Goal: Task Accomplishment & Management: Manage account settings

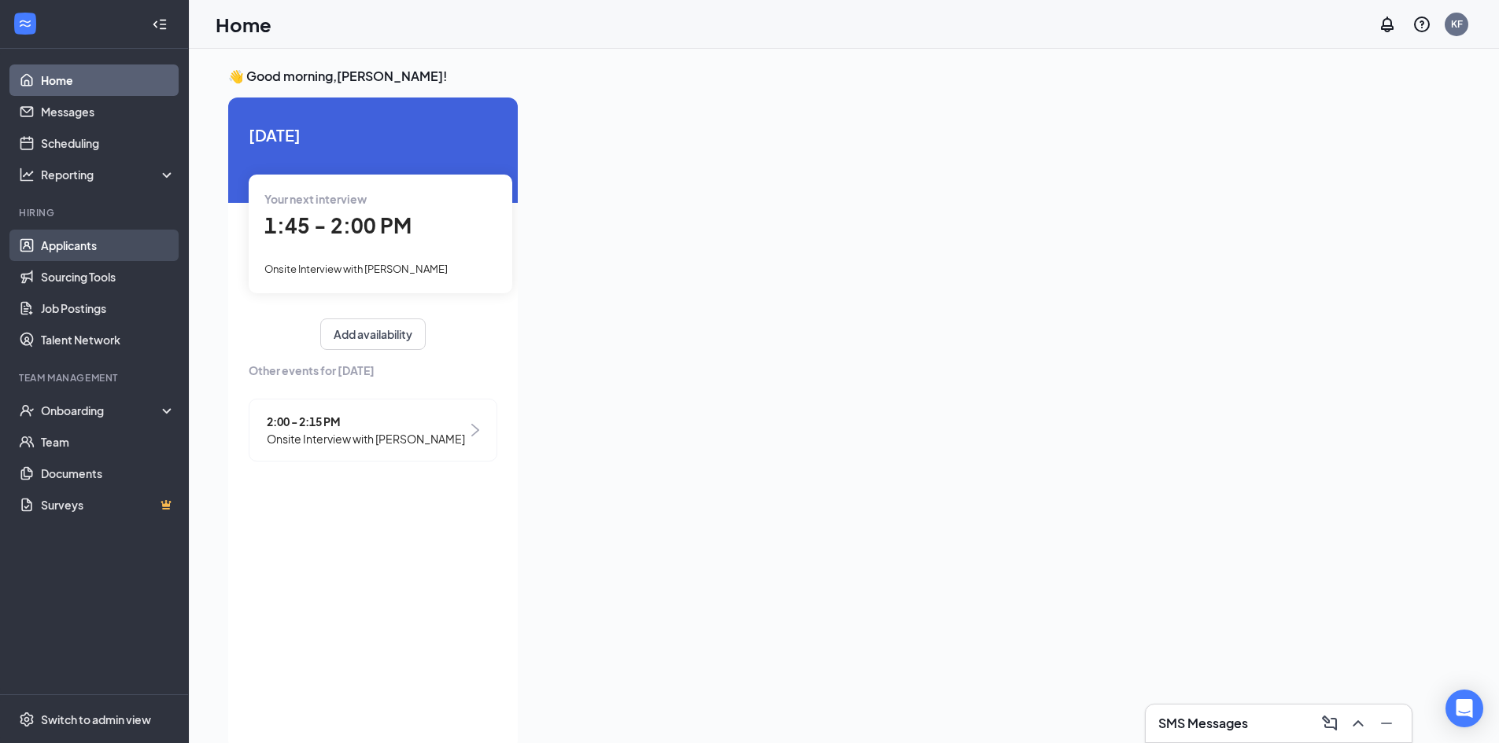
click at [105, 246] on link "Applicants" at bounding box center [108, 245] width 135 height 31
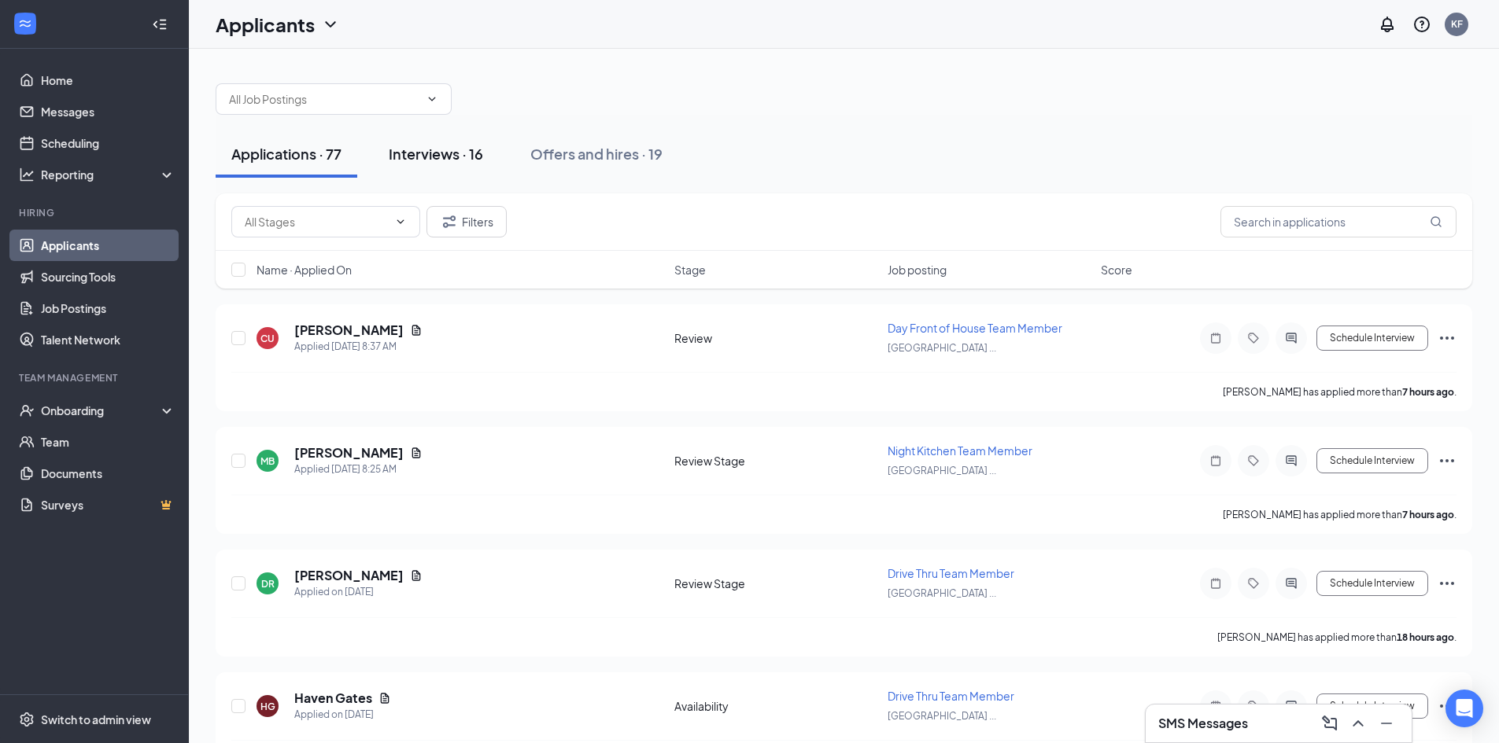
click at [402, 151] on div "Interviews · 16" at bounding box center [436, 154] width 94 height 20
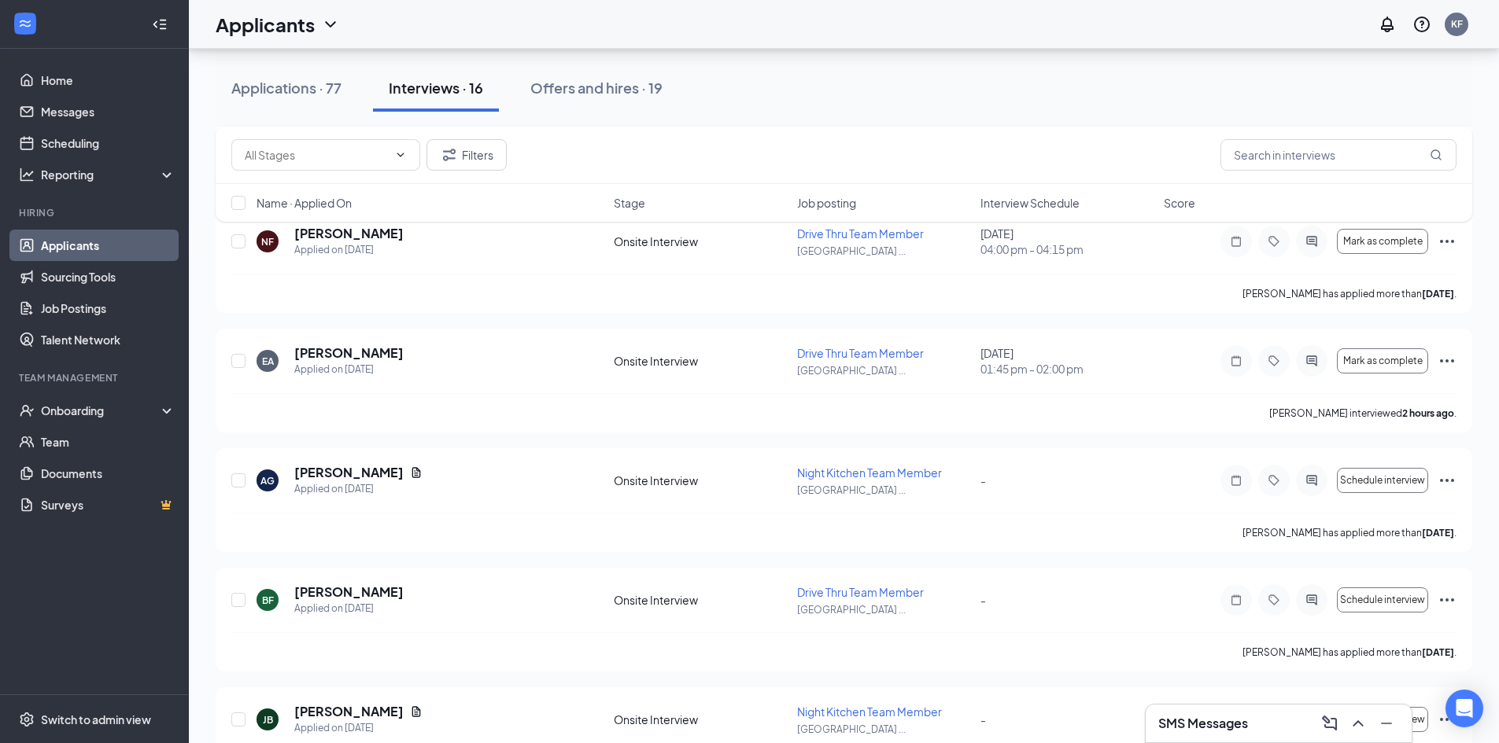
scroll to position [629, 0]
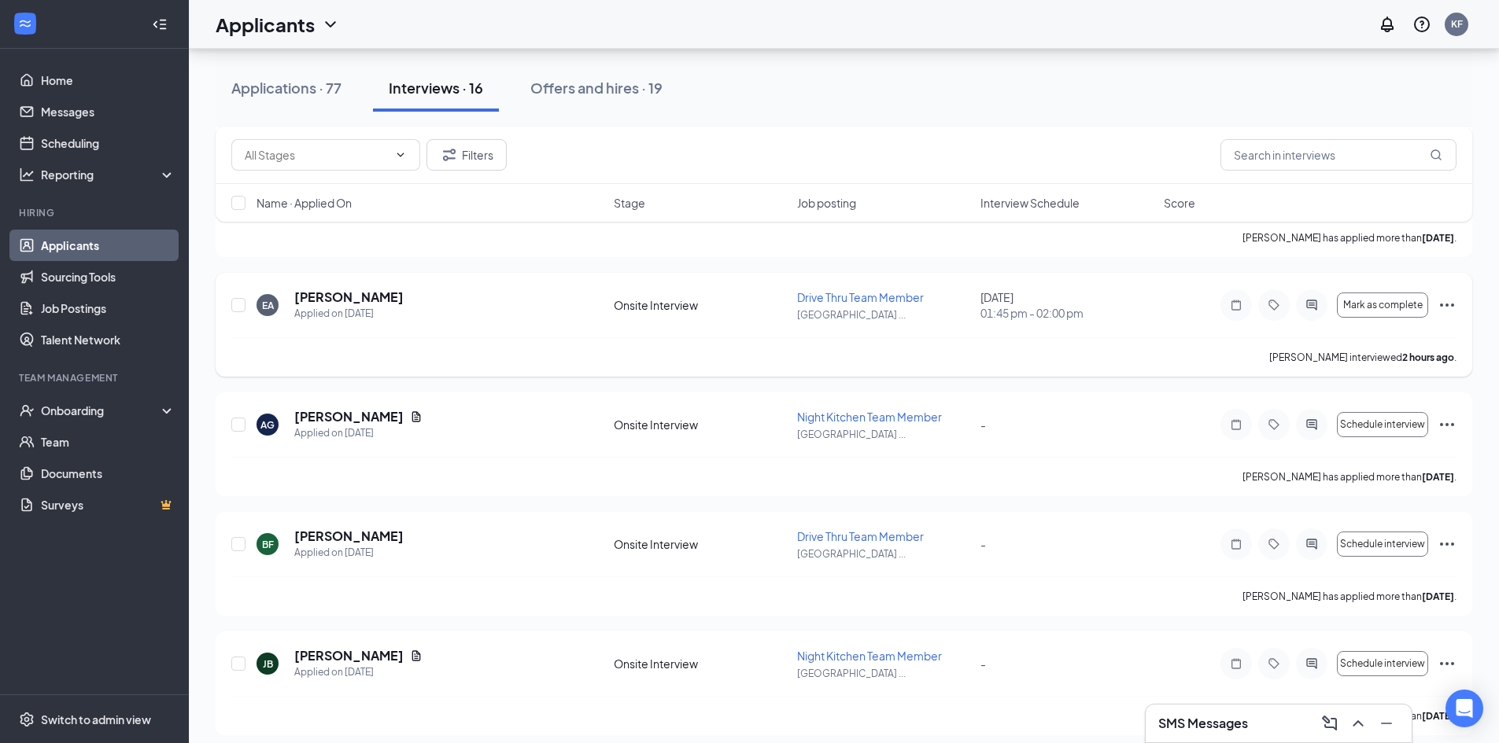
click at [1453, 304] on icon "Ellipses" at bounding box center [1446, 305] width 19 height 19
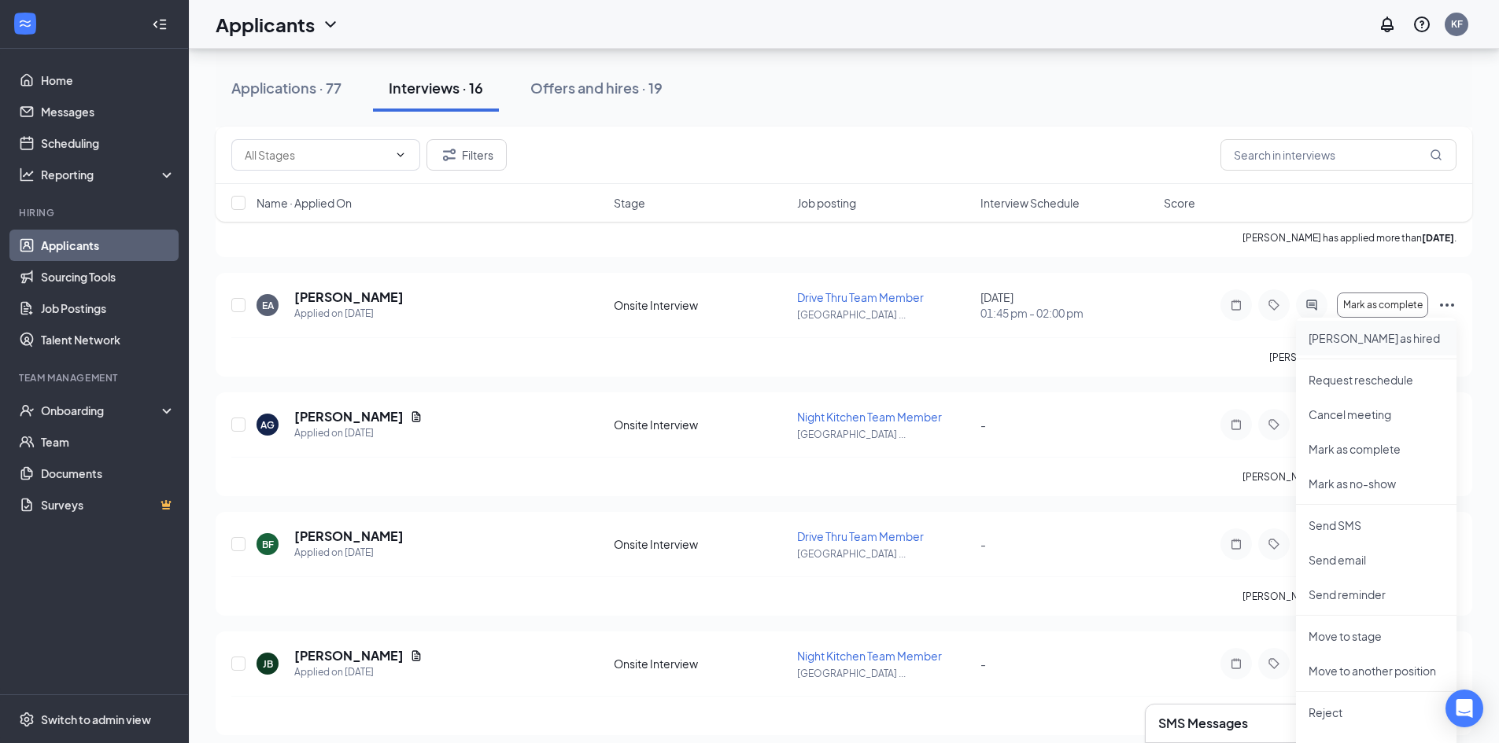
click at [1380, 334] on p "[PERSON_NAME] as hired" at bounding box center [1375, 338] width 135 height 16
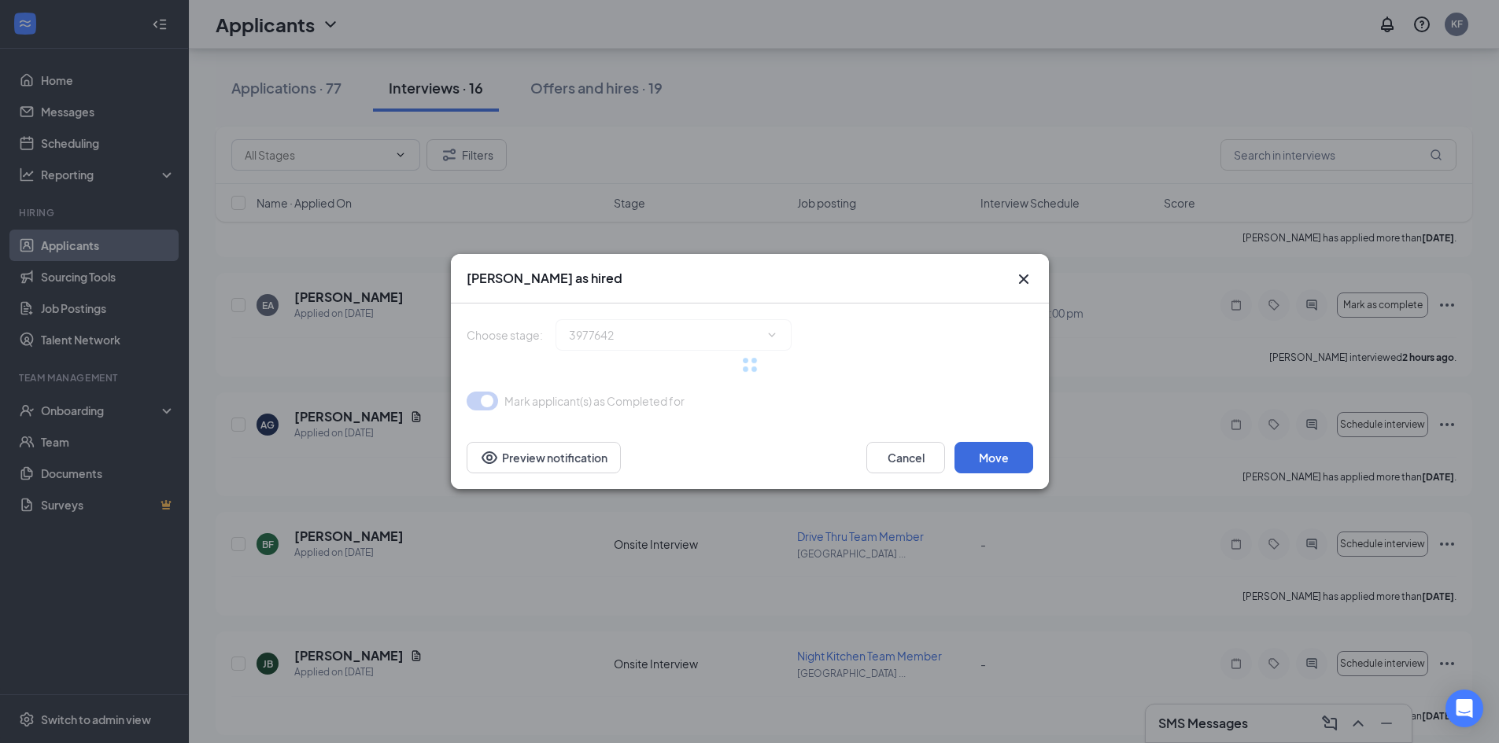
type input "Hiring Complete (final stage)"
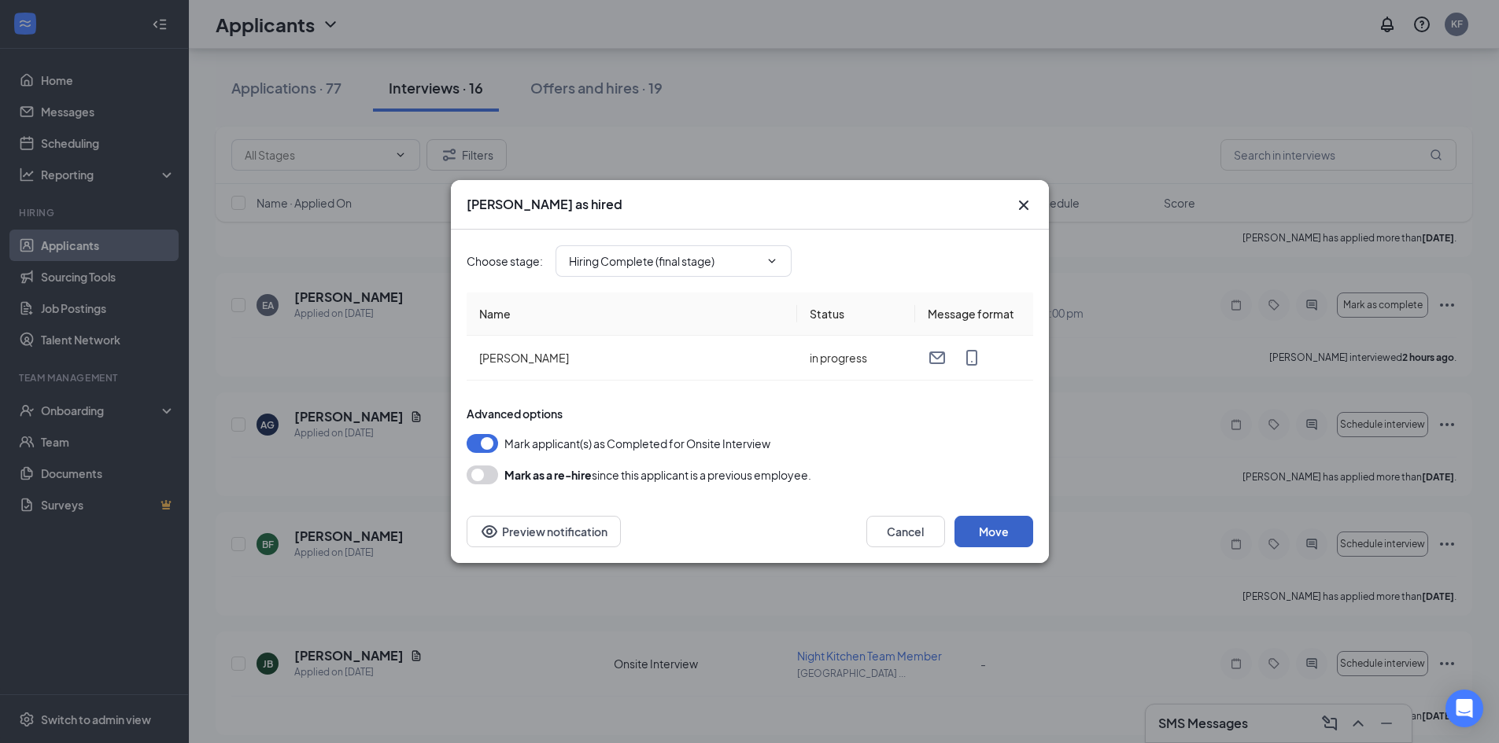
click at [1013, 536] on button "Move" at bounding box center [993, 531] width 79 height 31
